Goal: Ask a question

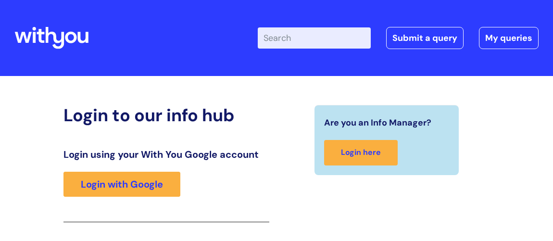
scroll to position [157, 0]
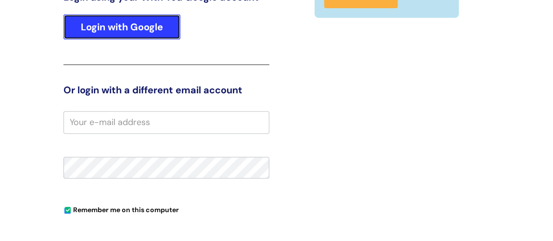
click at [132, 23] on link "Login with Google" at bounding box center [122, 26] width 117 height 25
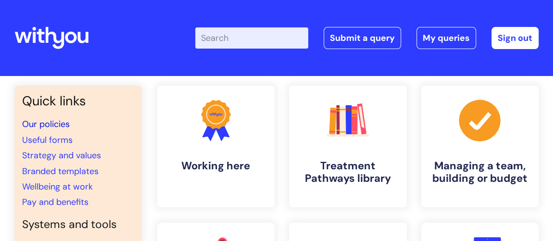
click at [54, 125] on link "Our policies" at bounding box center [46, 124] width 48 height 12
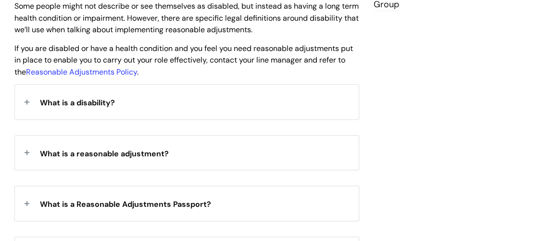
scroll to position [350, 0]
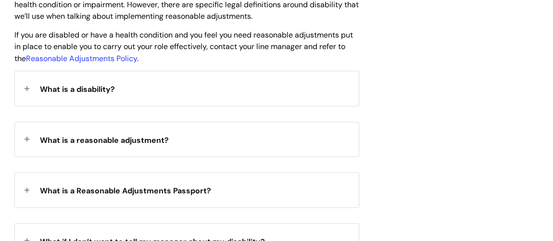
click at [51, 89] on span "What is a disability?" at bounding box center [77, 89] width 75 height 10
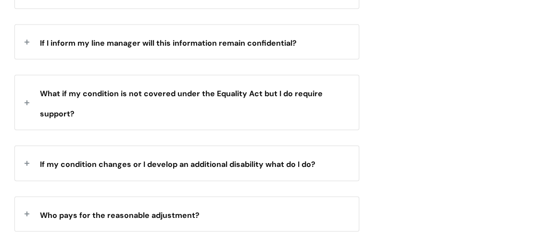
scroll to position [919, 0]
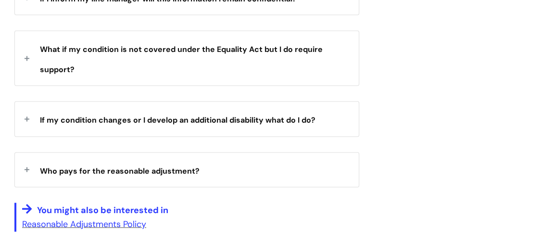
click at [28, 166] on div "Who pays for the reasonable adjustment?" at bounding box center [187, 170] width 344 height 34
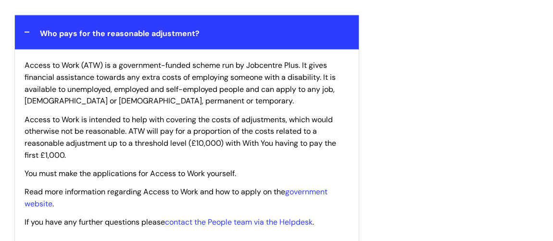
scroll to position [1093, 0]
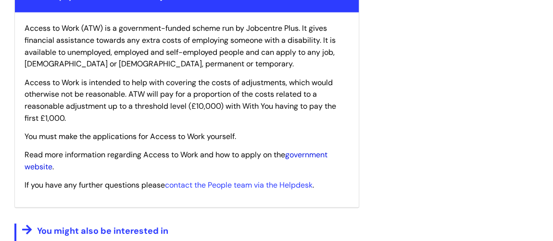
click at [302, 151] on link "government website" at bounding box center [176, 161] width 303 height 22
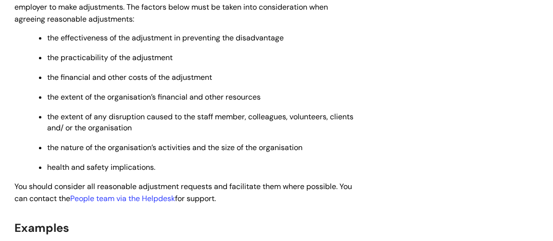
scroll to position [394, 0]
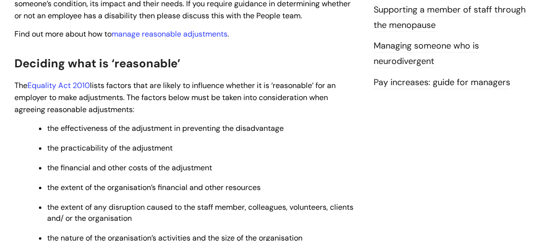
click at [406, 46] on link "Managing someone who is neurodivergent" at bounding box center [426, 54] width 105 height 28
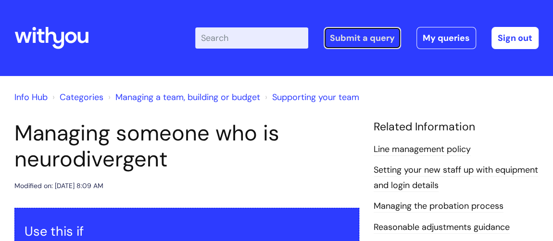
click at [376, 39] on link "Submit a query" at bounding box center [362, 38] width 77 height 22
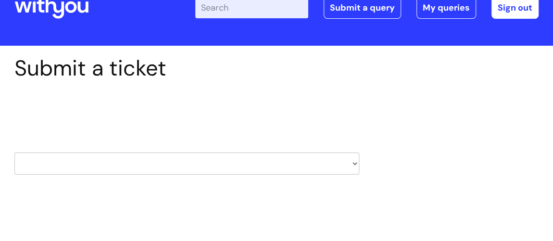
scroll to position [43, 0]
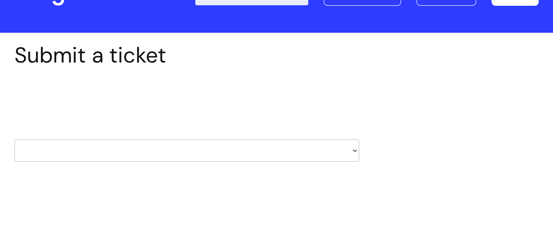
click at [356, 151] on select "HR / People IT and Support Clinical Drug Alerts Finance Accounts Data Support T…" at bounding box center [186, 151] width 345 height 22
select select "hr_/_people"
click at [14, 140] on select "HR / People IT and Support Clinical Drug Alerts Finance Accounts Data Support T…" at bounding box center [186, 151] width 345 height 22
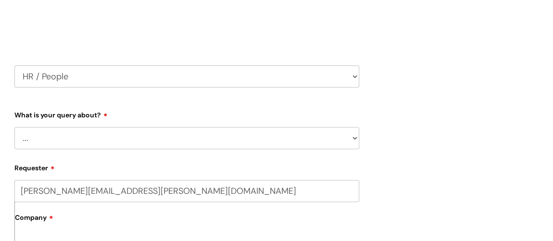
scroll to position [131, 0]
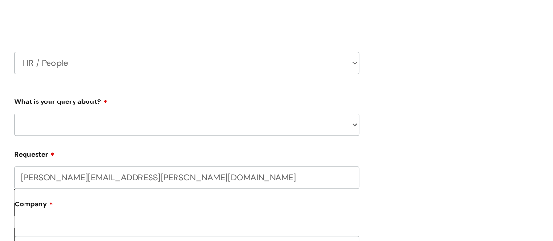
click at [356, 124] on select "... Absence Query Holiday Query Employee change request General HR Query iTrent…" at bounding box center [186, 125] width 345 height 22
select select "General HR Query"
click at [14, 114] on select "... Absence Query Holiday Query Employee change request General HR Query iTrent…" at bounding box center [186, 125] width 345 height 22
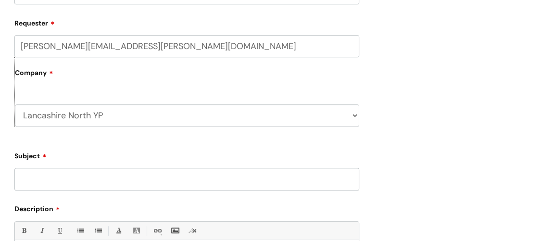
scroll to position [306, 0]
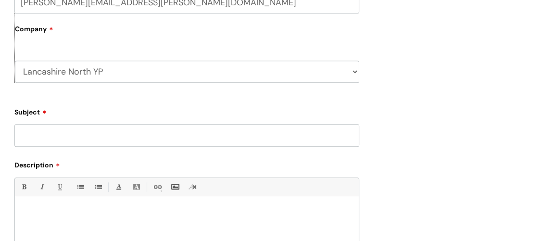
click at [214, 130] on input "Subject" at bounding box center [186, 135] width 345 height 22
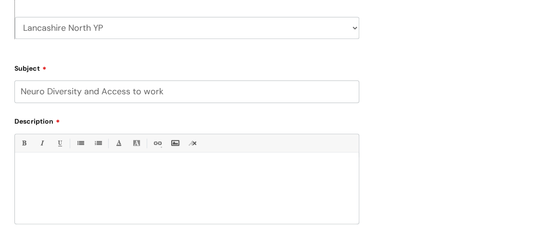
type input "Neuro Diversity and Access to work"
click at [167, 165] on p at bounding box center [187, 169] width 330 height 9
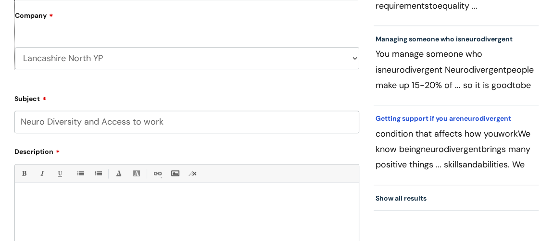
scroll to position [306, 0]
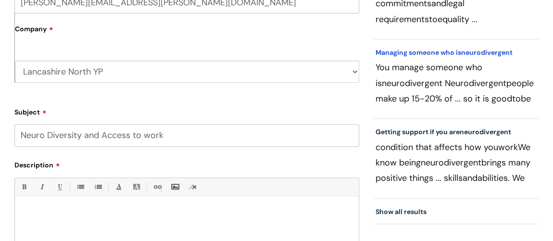
click at [452, 51] on link "Managing someone who is neurodivergent" at bounding box center [444, 52] width 137 height 9
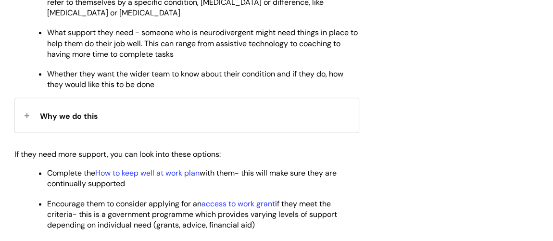
scroll to position [568, 0]
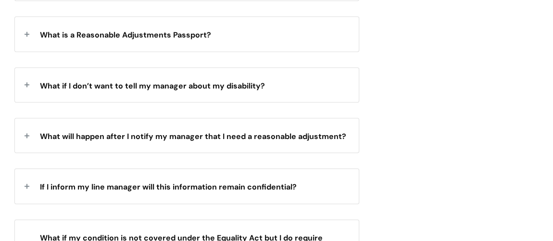
scroll to position [524, 0]
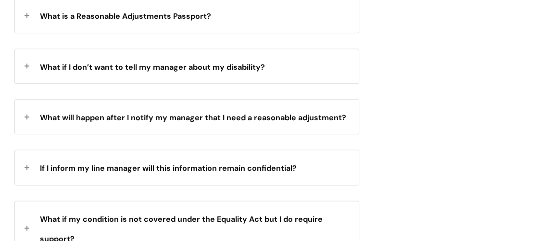
click at [244, 114] on span "What will happen after I notify my manager that I need a reasonable adjustment?" at bounding box center [193, 118] width 307 height 10
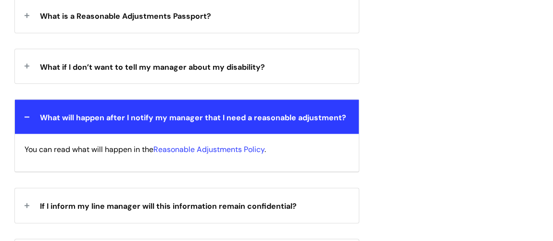
click at [235, 115] on span "What will happen after I notify my manager that I need a reasonable adjustment?" at bounding box center [193, 118] width 307 height 10
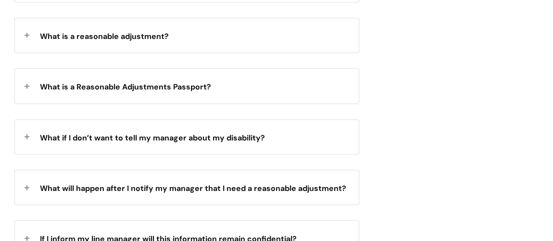
scroll to position [437, 0]
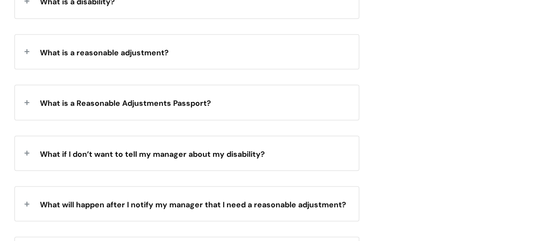
click at [197, 103] on span "What is a Reasonable Adjustments Passport?" at bounding box center [125, 103] width 171 height 10
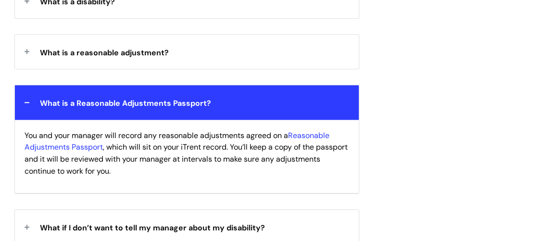
click at [197, 103] on span "What is a Reasonable Adjustments Passport?" at bounding box center [125, 103] width 171 height 10
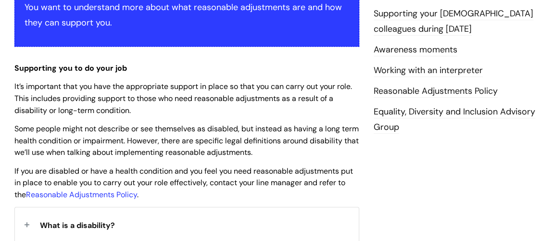
scroll to position [262, 0]
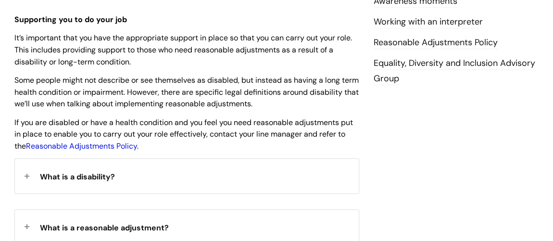
click at [66, 147] on link "Reasonable Adjustments Policy" at bounding box center [81, 146] width 111 height 10
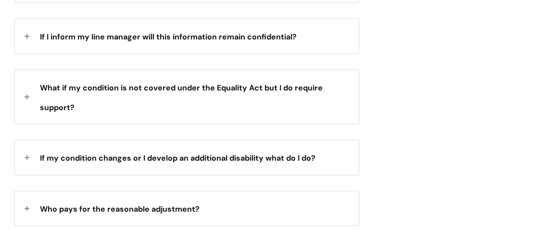
scroll to position [700, 0]
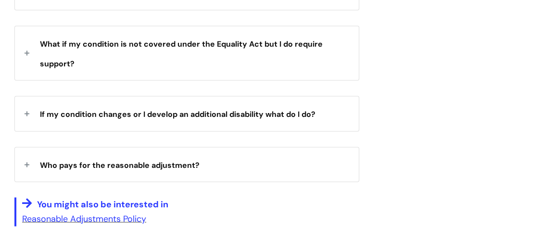
click at [26, 161] on div "Who pays for the reasonable adjustment?" at bounding box center [187, 164] width 344 height 34
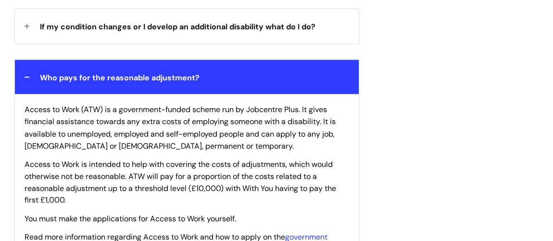
scroll to position [743, 0]
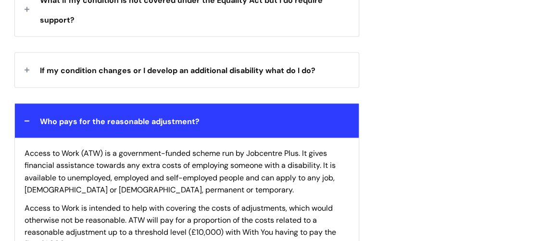
click at [26, 116] on div "Who pays for the reasonable adjustment?" at bounding box center [187, 120] width 344 height 34
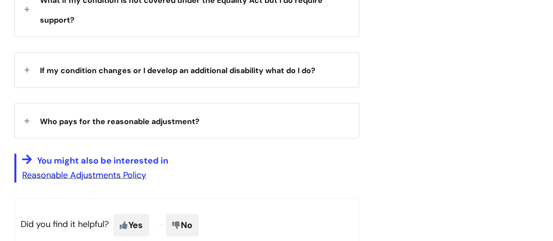
click at [112, 171] on link "Reasonable Adjustments Policy" at bounding box center [84, 175] width 124 height 12
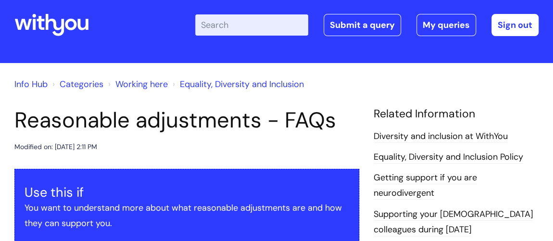
scroll to position [0, 0]
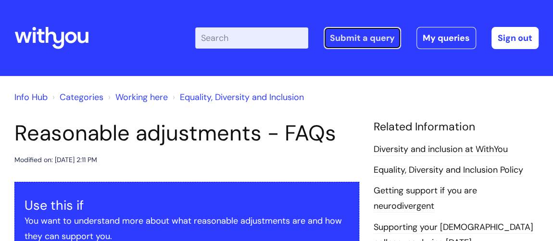
click at [360, 37] on link "Submit a query" at bounding box center [362, 38] width 77 height 22
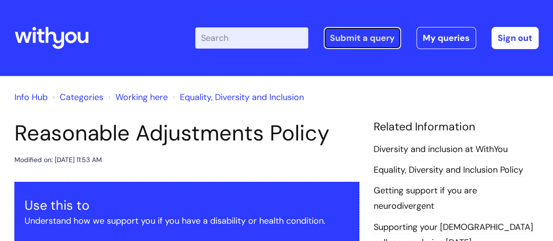
click at [380, 36] on link "Submit a query" at bounding box center [362, 38] width 77 height 22
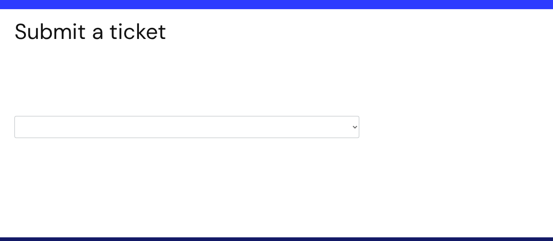
scroll to position [87, 0]
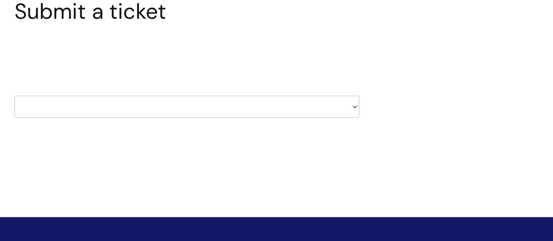
click at [352, 106] on select "HR / People IT and Support Clinical Drug Alerts Finance Accounts Data Support T…" at bounding box center [186, 107] width 345 height 22
select select "hr_/_people"
click at [14, 96] on select "HR / People IT and Support Clinical Drug Alerts Finance Accounts Data Support T…" at bounding box center [186, 107] width 345 height 22
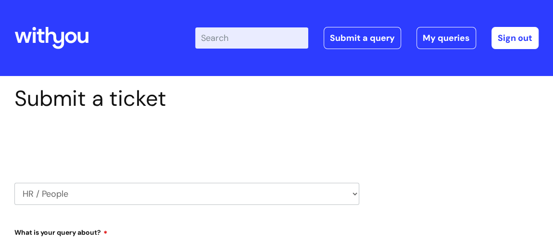
select select "80004286569"
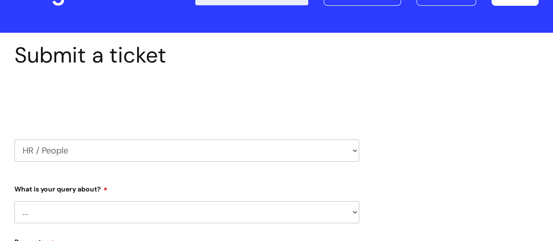
scroll to position [87, 0]
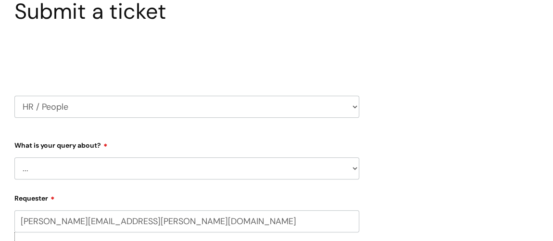
click at [357, 168] on select "... Absence Query Holiday Query Employee change request General HR Query iTrent…" at bounding box center [186, 168] width 345 height 22
select select "General HR Query"
click at [14, 157] on select "... Absence Query Holiday Query Employee change request General HR Query iTrent…" at bounding box center [186, 168] width 345 height 22
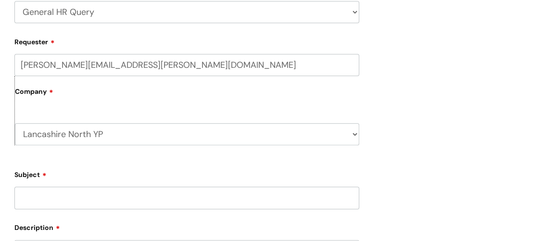
scroll to position [262, 0]
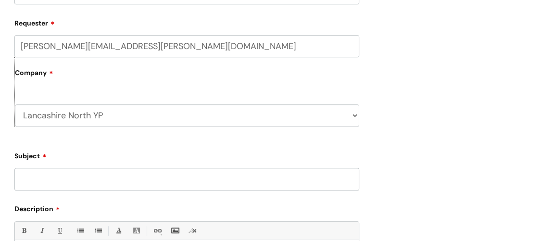
click at [261, 173] on input "Subject" at bounding box center [186, 179] width 345 height 22
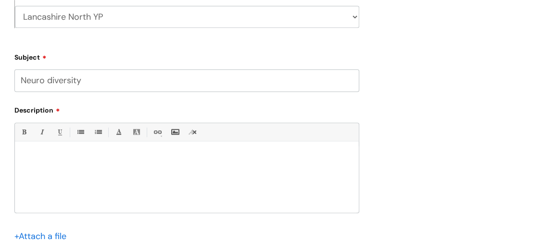
scroll to position [350, 0]
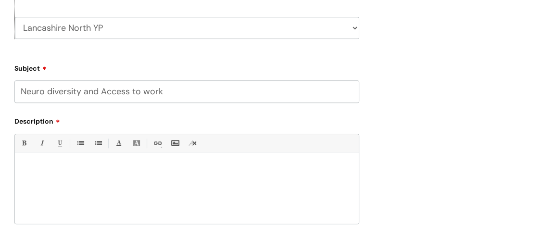
type input "Neuro diversity and Access to work"
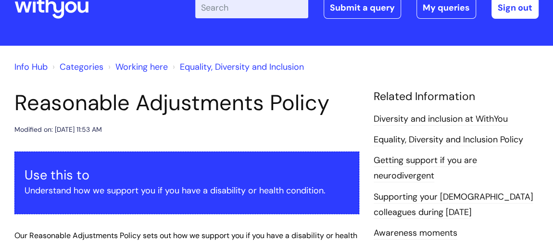
scroll to position [43, 0]
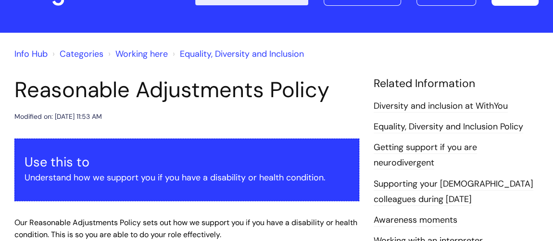
click at [413, 146] on link "Getting support if you are neurodivergent" at bounding box center [425, 155] width 103 height 28
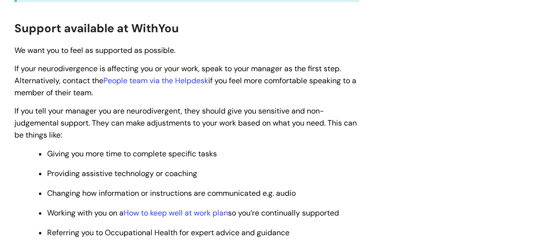
scroll to position [481, 0]
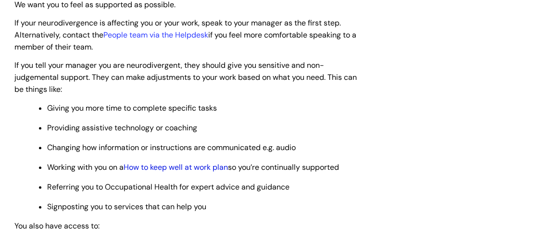
click at [187, 166] on link "How to keep well at work plan" at bounding box center [176, 167] width 104 height 10
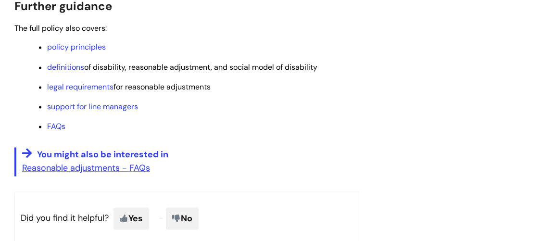
scroll to position [700, 0]
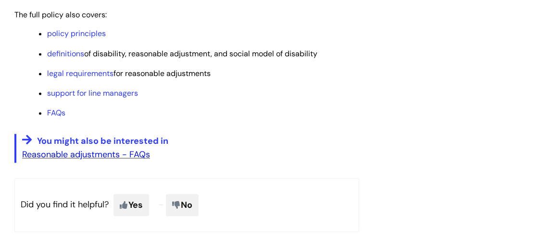
click at [89, 160] on link "Reasonable adjustments - FAQs" at bounding box center [86, 155] width 128 height 12
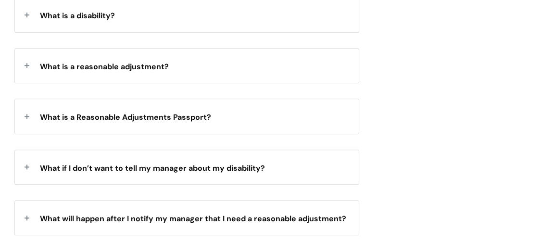
scroll to position [437, 0]
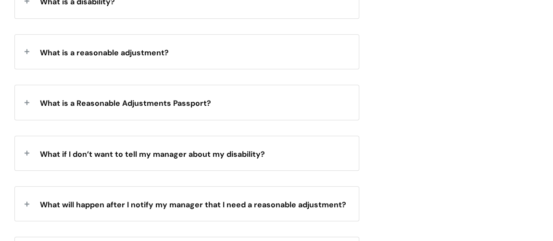
click at [28, 102] on div "What is a Reasonable Adjustments Passport?" at bounding box center [187, 102] width 344 height 34
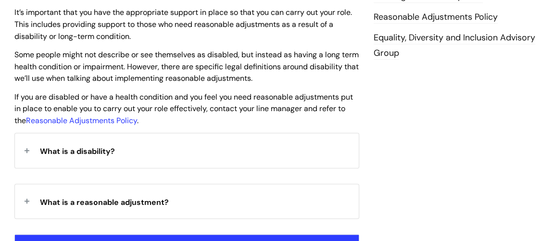
scroll to position [262, 0]
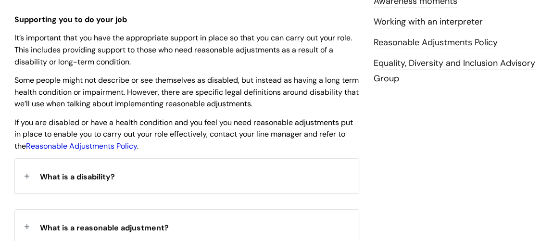
click at [102, 145] on link "Reasonable Adjustments Policy" at bounding box center [81, 146] width 111 height 10
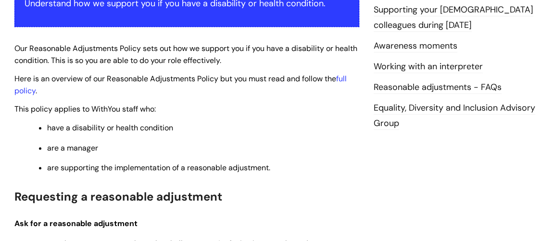
scroll to position [218, 0]
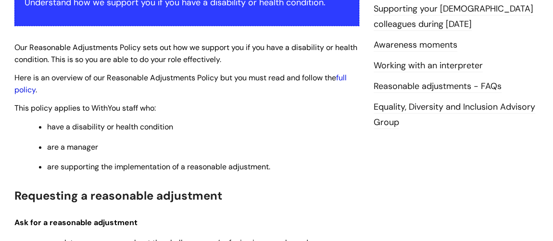
click at [343, 77] on link "full policy" at bounding box center [180, 84] width 332 height 22
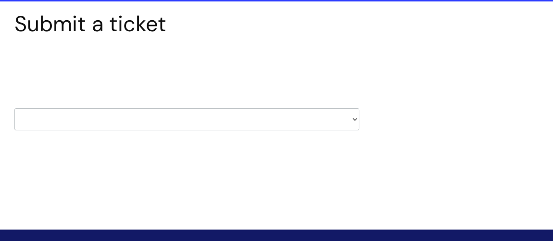
scroll to position [87, 0]
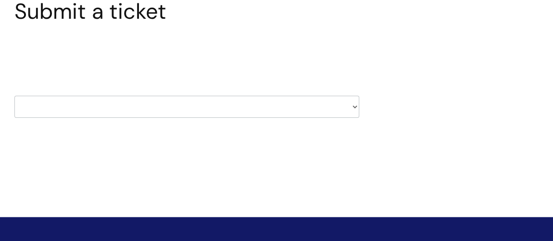
click at [354, 106] on select "HR / People IT and Support Clinical Drug Alerts Finance Accounts Data Support T…" at bounding box center [186, 107] width 345 height 22
select select "systems"
click at [14, 96] on select "HR / People IT and Support Clinical Drug Alerts Finance Accounts Data Support T…" at bounding box center [186, 107] width 345 height 22
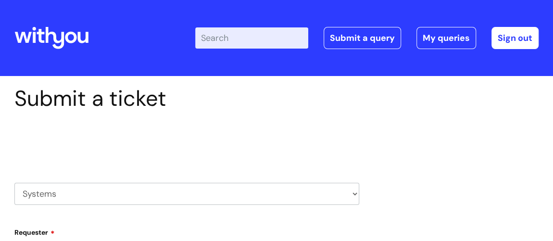
select select "80004286569"
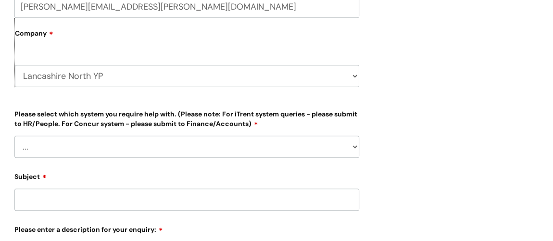
scroll to position [262, 0]
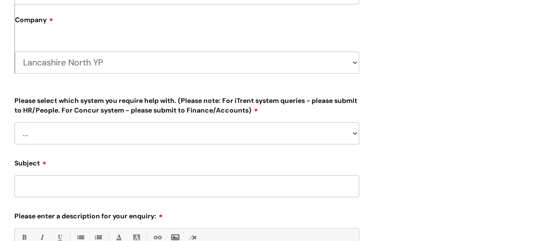
click at [353, 133] on select "... Ulysses Helpdesk Monday.com Nebula fault ILLY CarePath fault Halo fault E-c…" at bounding box center [186, 133] width 345 height 22
select select "Something else"
click at [14, 122] on select "... Ulysses Helpdesk Monday.com Nebula fault ILLY CarePath fault Halo fault E-c…" at bounding box center [186, 133] width 345 height 22
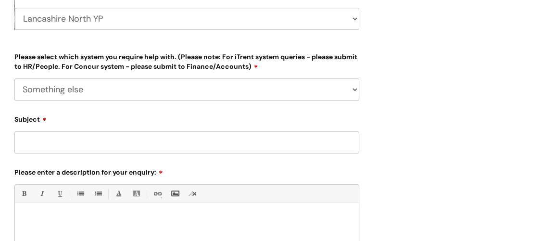
click at [307, 139] on input "Subject" at bounding box center [186, 142] width 345 height 22
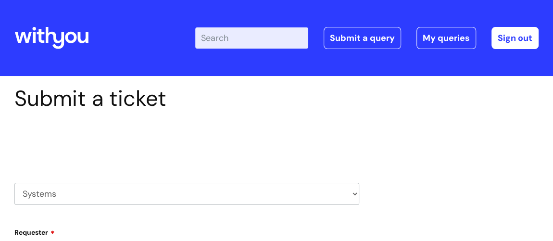
scroll to position [43, 0]
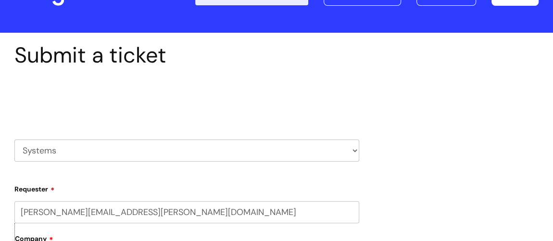
click at [354, 150] on select "HR / People IT and Support Clinical Drug Alerts Finance Accounts Data Support T…" at bounding box center [186, 151] width 345 height 22
select select "hr_/_people"
click at [14, 140] on select "HR / People IT and Support Clinical Drug Alerts Finance Accounts Data Support T…" at bounding box center [186, 151] width 345 height 22
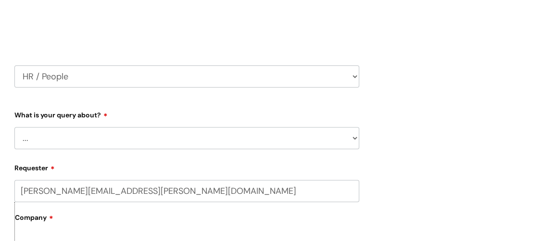
scroll to position [131, 0]
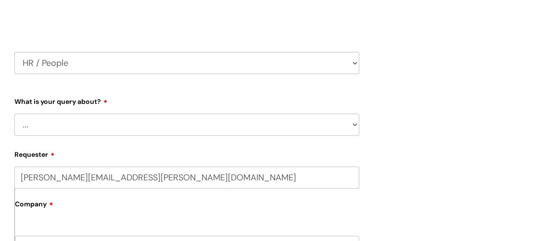
click at [150, 122] on select "... Absence Query Holiday Query Employee change request General HR Query iTrent…" at bounding box center [186, 125] width 345 height 22
select select "General HR Query"
click at [14, 114] on select "... Absence Query Holiday Query Employee change request General HR Query iTrent…" at bounding box center [186, 125] width 345 height 22
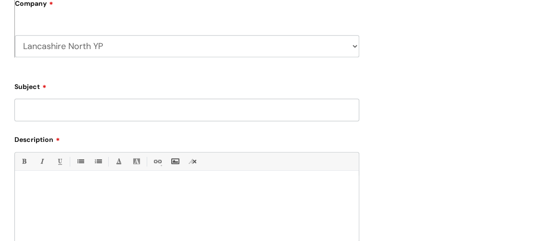
scroll to position [350, 0]
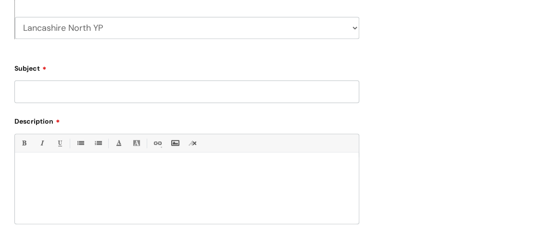
click at [128, 100] on input "Subject" at bounding box center [186, 91] width 345 height 22
type input "R"
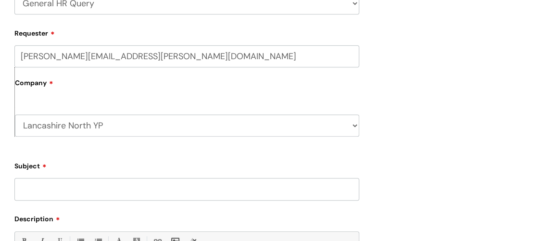
scroll to position [218, 0]
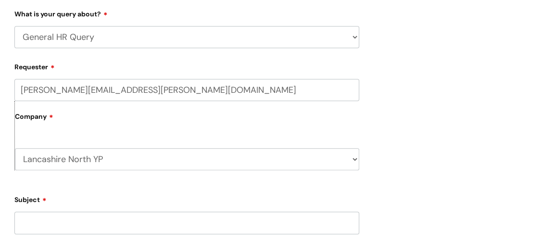
click at [200, 34] on select "... Absence Query Holiday Query Employee change request General HR Query iTrent…" at bounding box center [186, 37] width 345 height 22
select select
click at [14, 26] on select "... Absence Query Holiday Query Employee change request General HR Query iTrent…" at bounding box center [186, 37] width 345 height 22
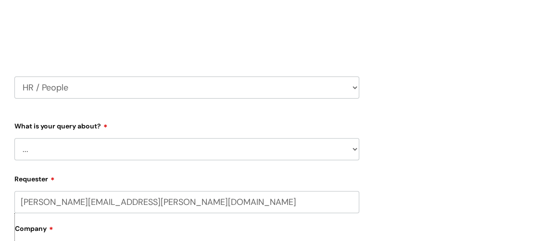
scroll to position [87, 0]
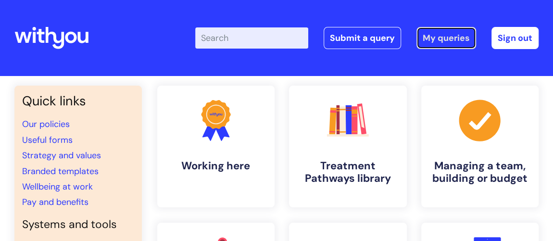
click at [449, 31] on link "My queries" at bounding box center [447, 38] width 60 height 22
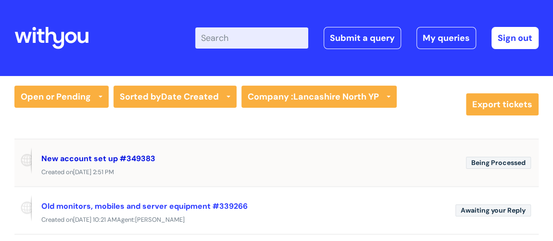
click at [118, 153] on link "New account set up #349383" at bounding box center [98, 158] width 114 height 10
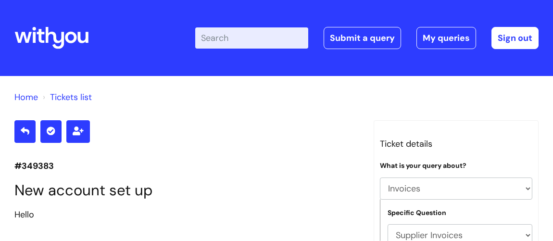
select select "Invoices"
select select "Supplier Invoices"
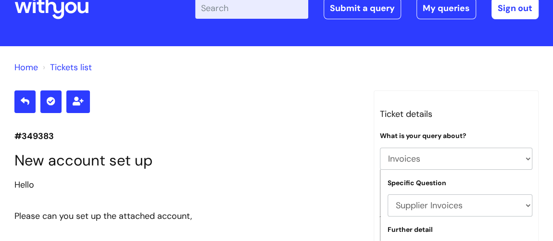
scroll to position [18, 0]
